Goal: Information Seeking & Learning: Learn about a topic

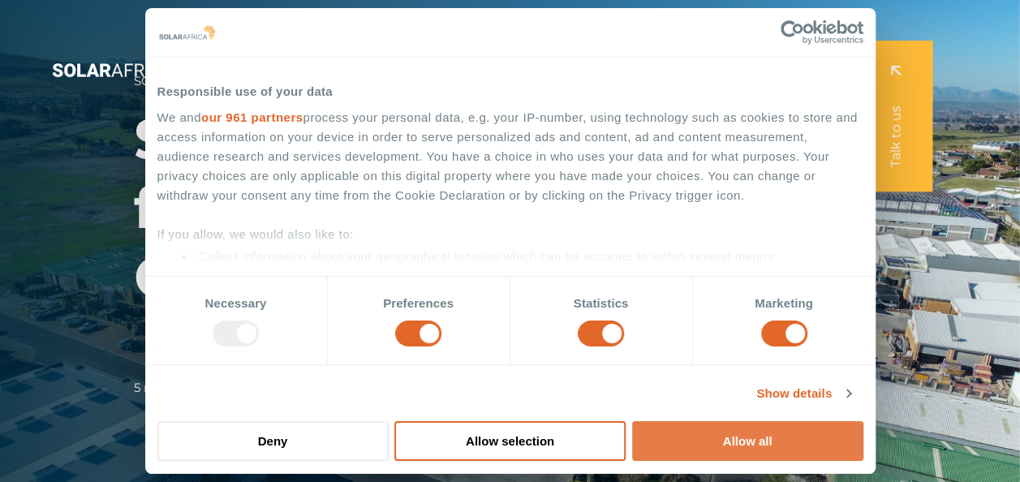
click at [740, 432] on button "Allow all" at bounding box center [747, 441] width 231 height 40
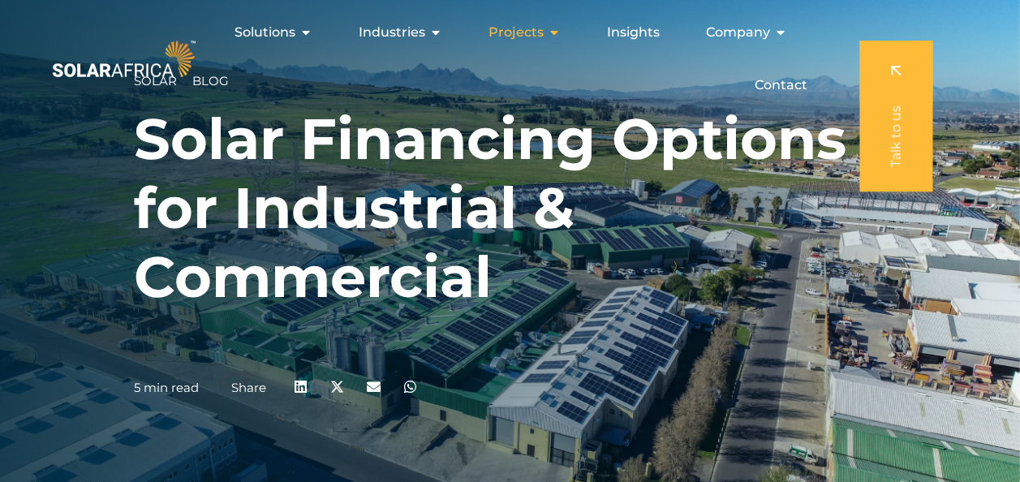
click at [553, 32] on icon "Menu" at bounding box center [554, 32] width 13 height 13
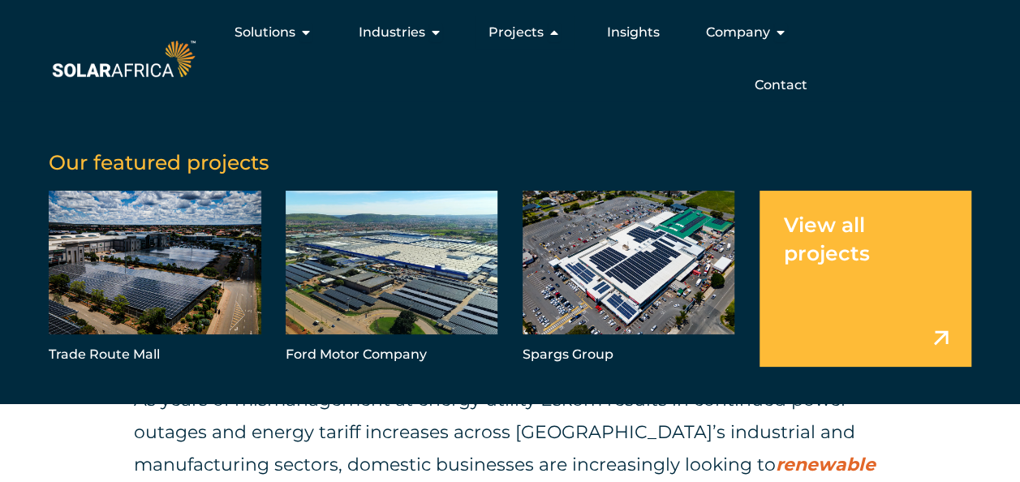
scroll to position [519, 0]
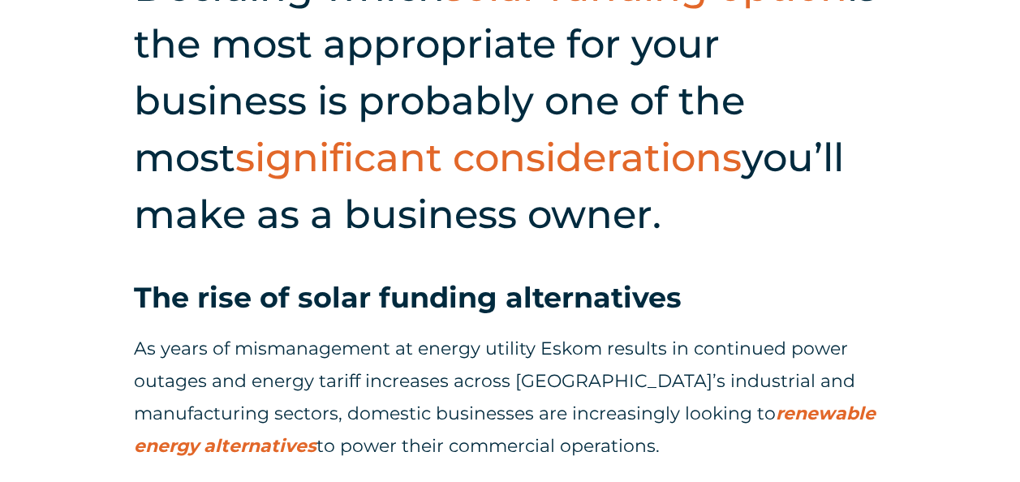
scroll to position [617, 0]
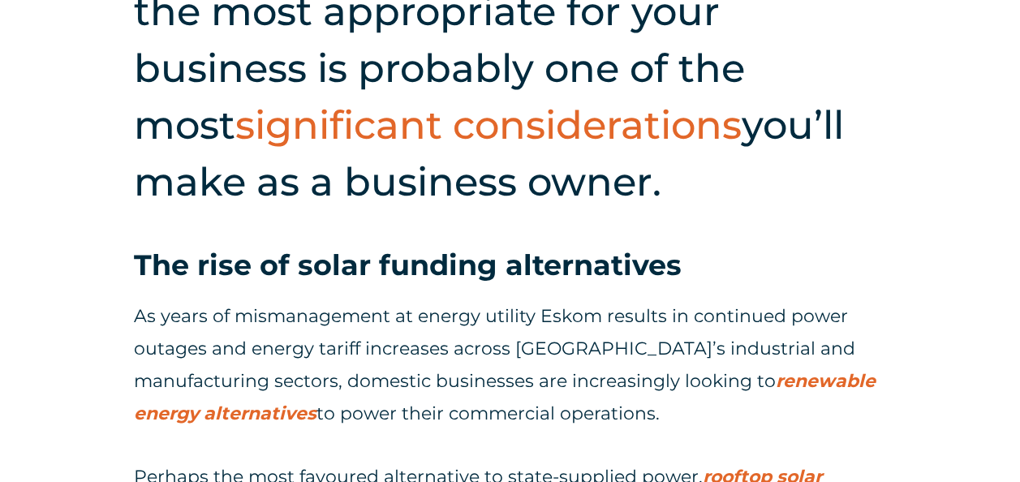
click at [830, 380] on link "renewable energy alternatives" at bounding box center [505, 397] width 742 height 54
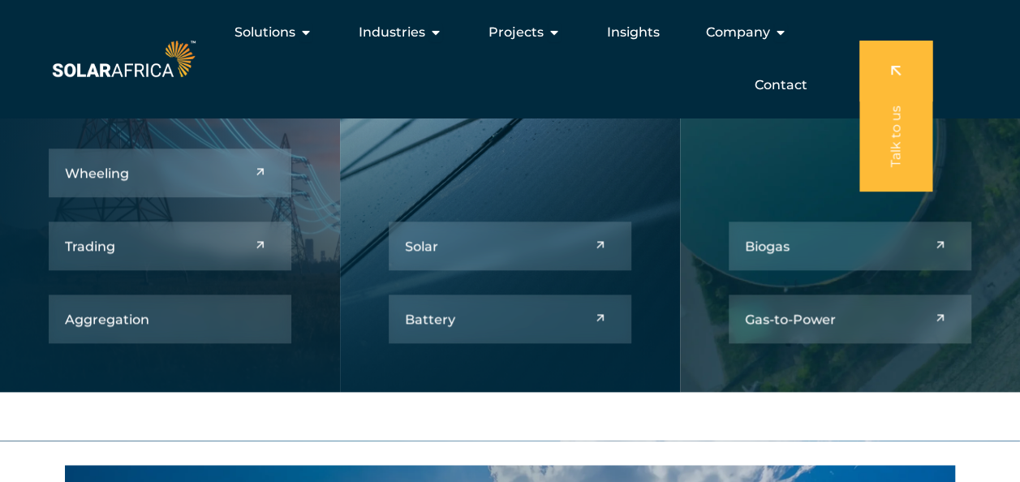
scroll to position [779, 0]
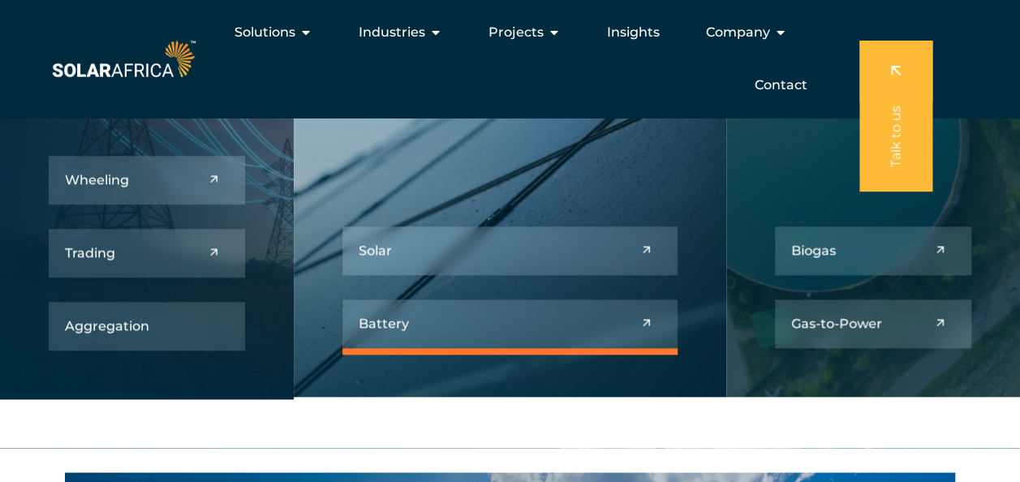
click at [640, 323] on link at bounding box center [509, 323] width 334 height 49
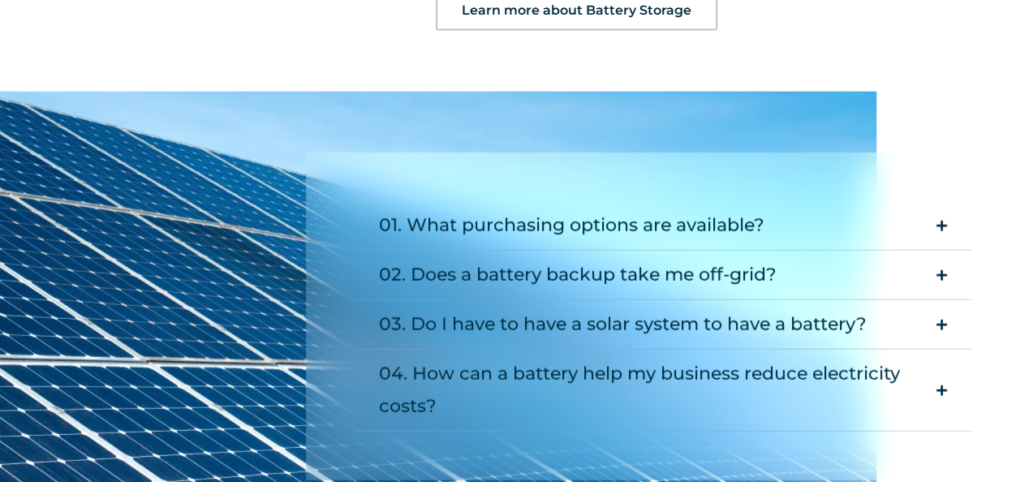
scroll to position [1882, 0]
